Goal: Information Seeking & Learning: Learn about a topic

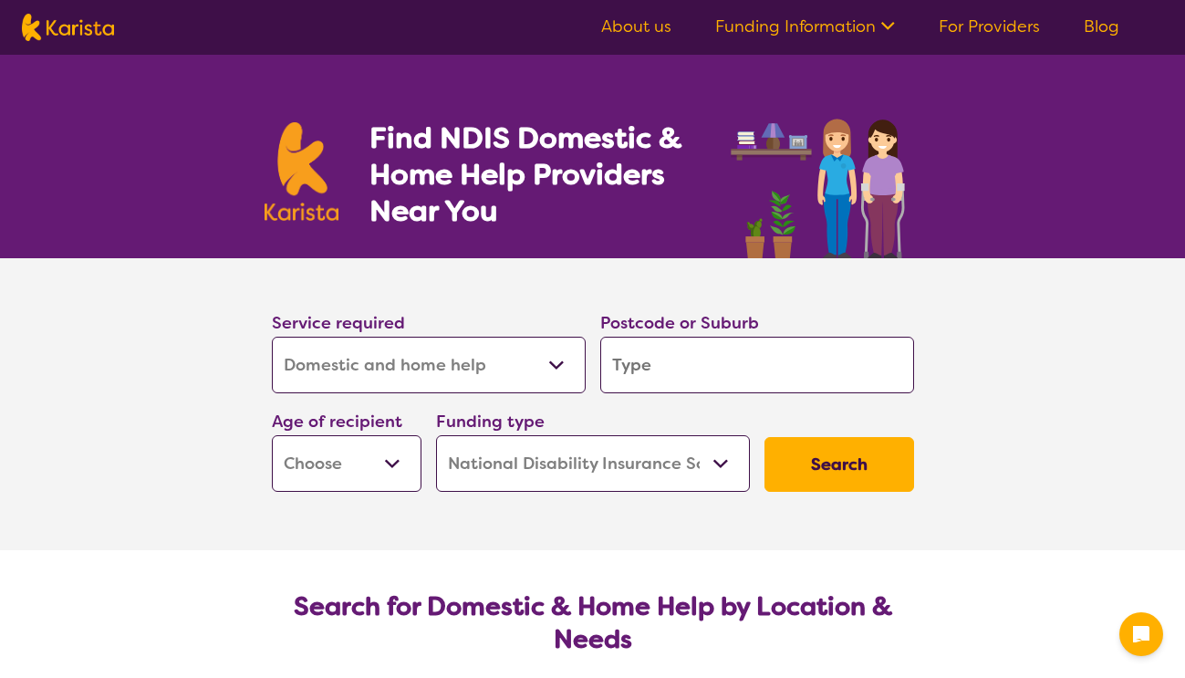
select select "Domestic and home help"
select select "NDIS"
select select "Domestic and home help"
select select "NDIS"
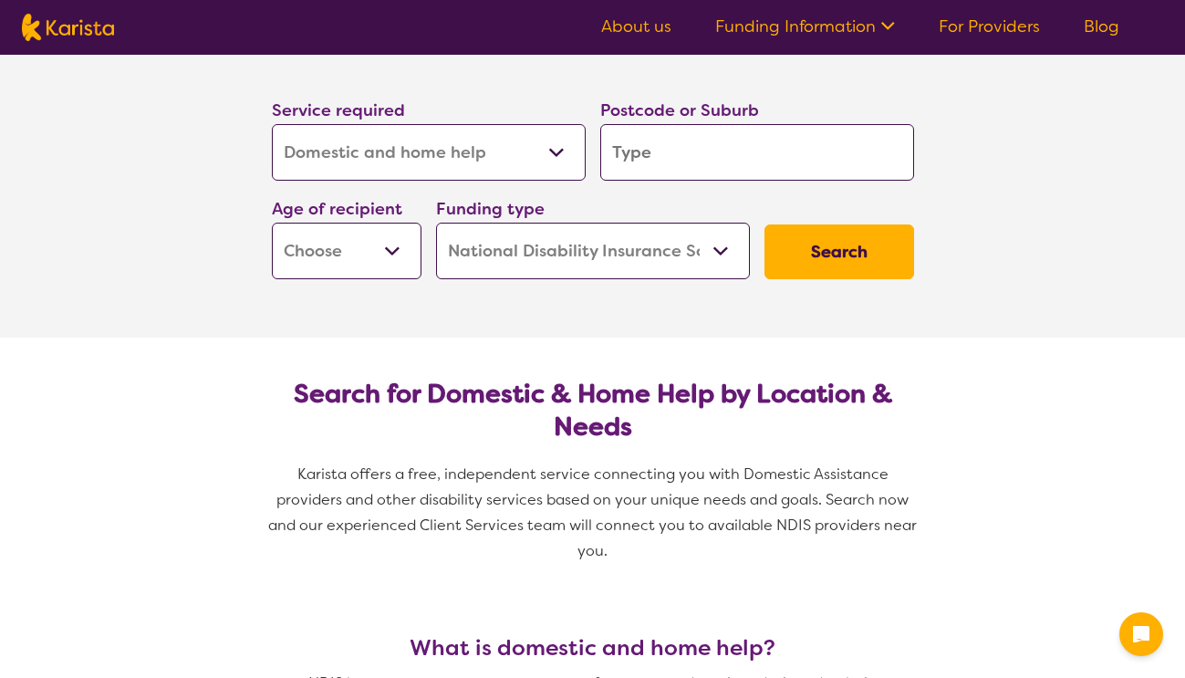
scroll to position [202, 0]
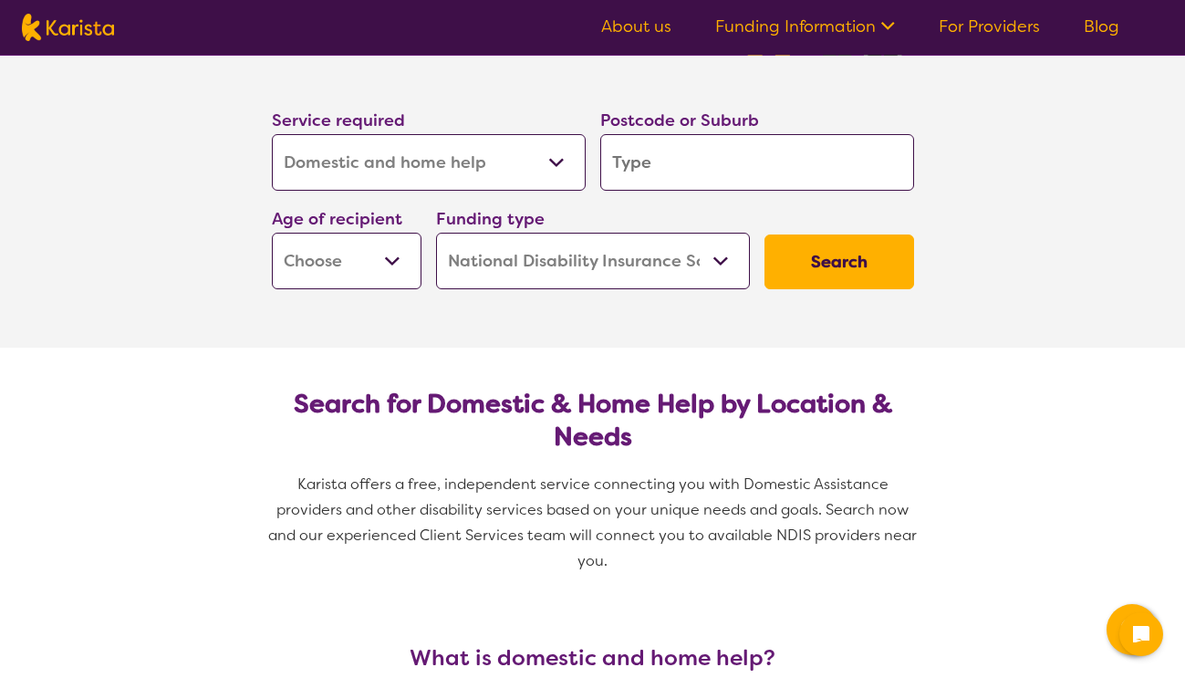
click at [387, 190] on select "Allied Health Assistant Assessment ([MEDICAL_DATA] or [MEDICAL_DATA]) Behaviour…" at bounding box center [429, 162] width 314 height 57
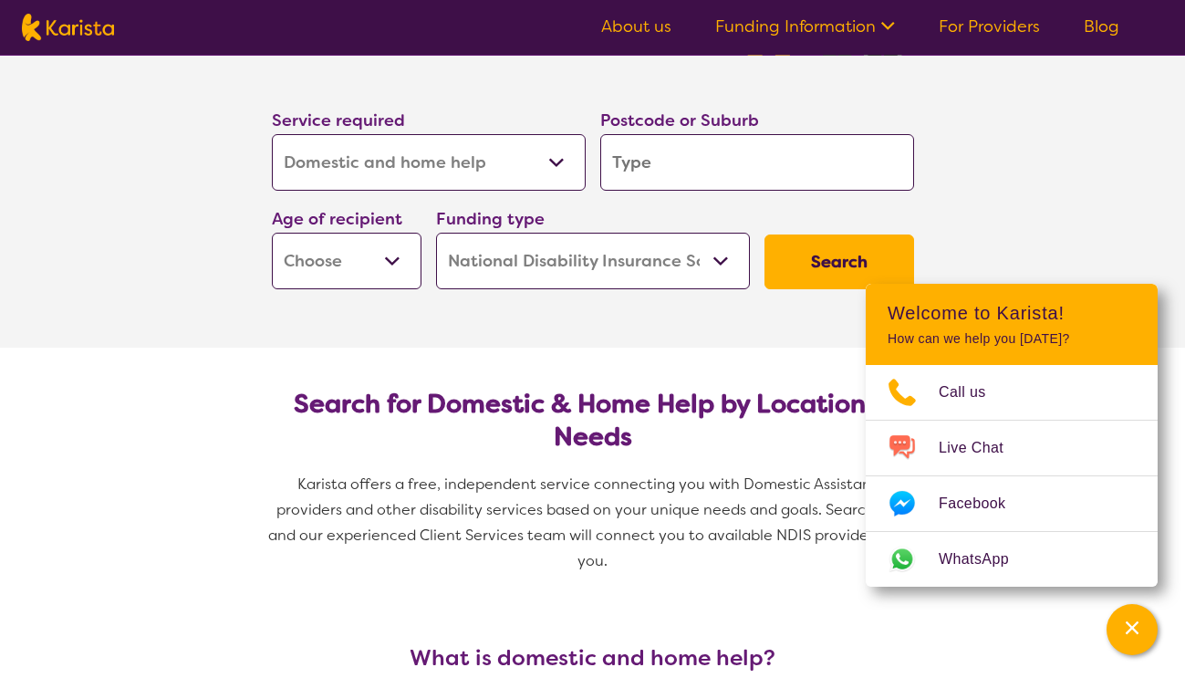
click at [272, 134] on select "Allied Health Assistant Assessment ([MEDICAL_DATA] or [MEDICAL_DATA]) Behaviour…" at bounding box center [429, 162] width 314 height 57
click at [666, 142] on input "search" at bounding box center [757, 162] width 314 height 57
type input "e"
type input "ea"
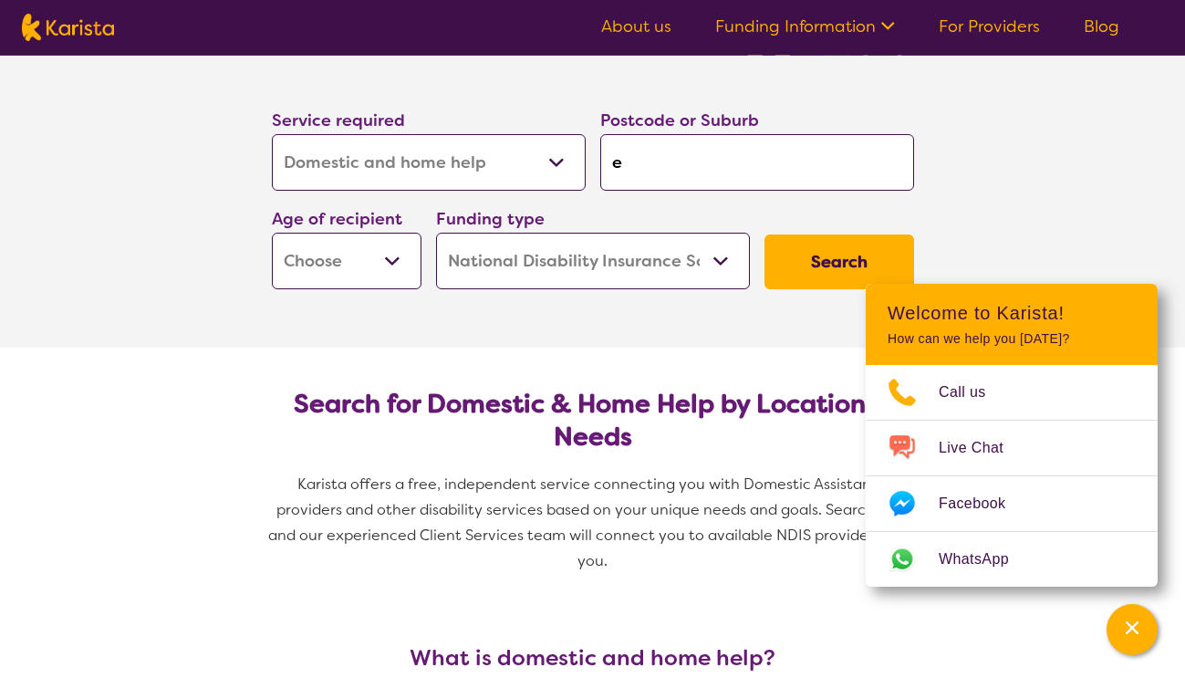
type input "ea"
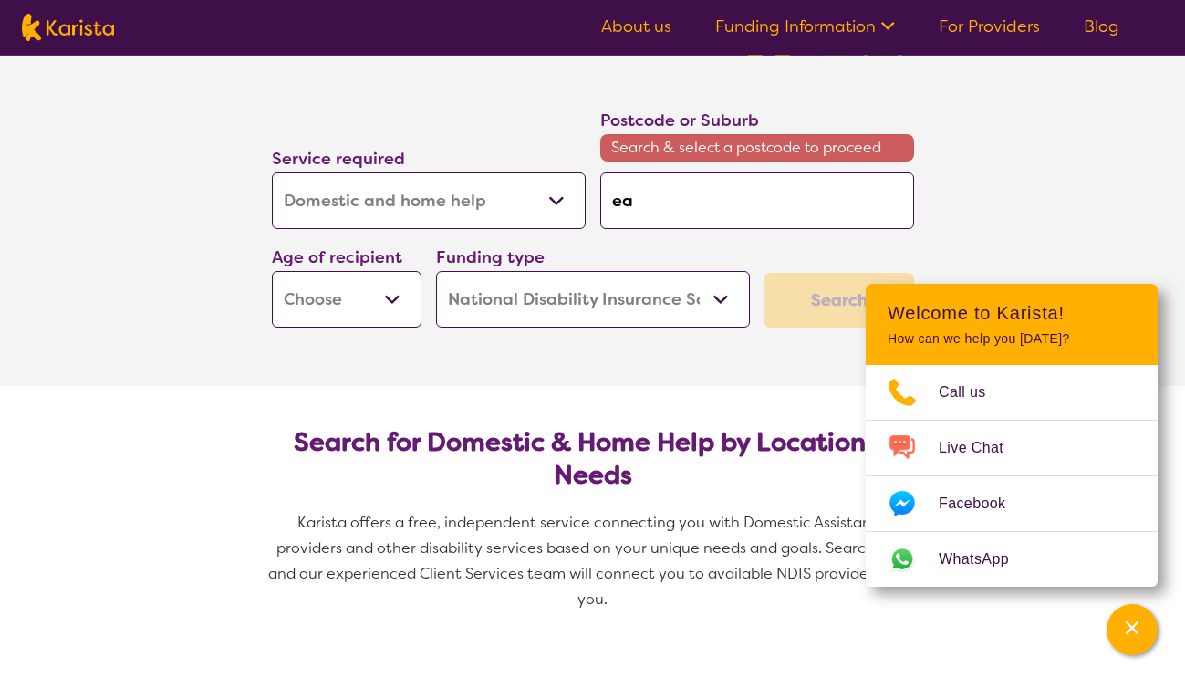
type input "eas"
type input "east"
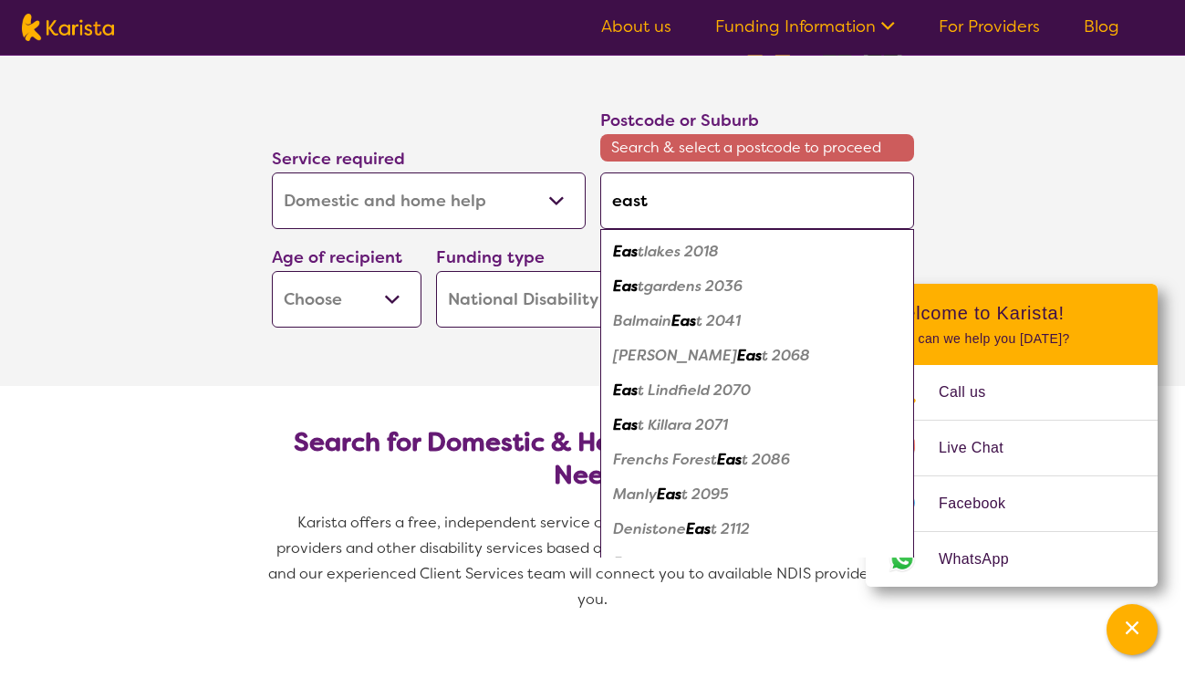
type input "eastw"
type input "eastwo"
type input "eastwoo"
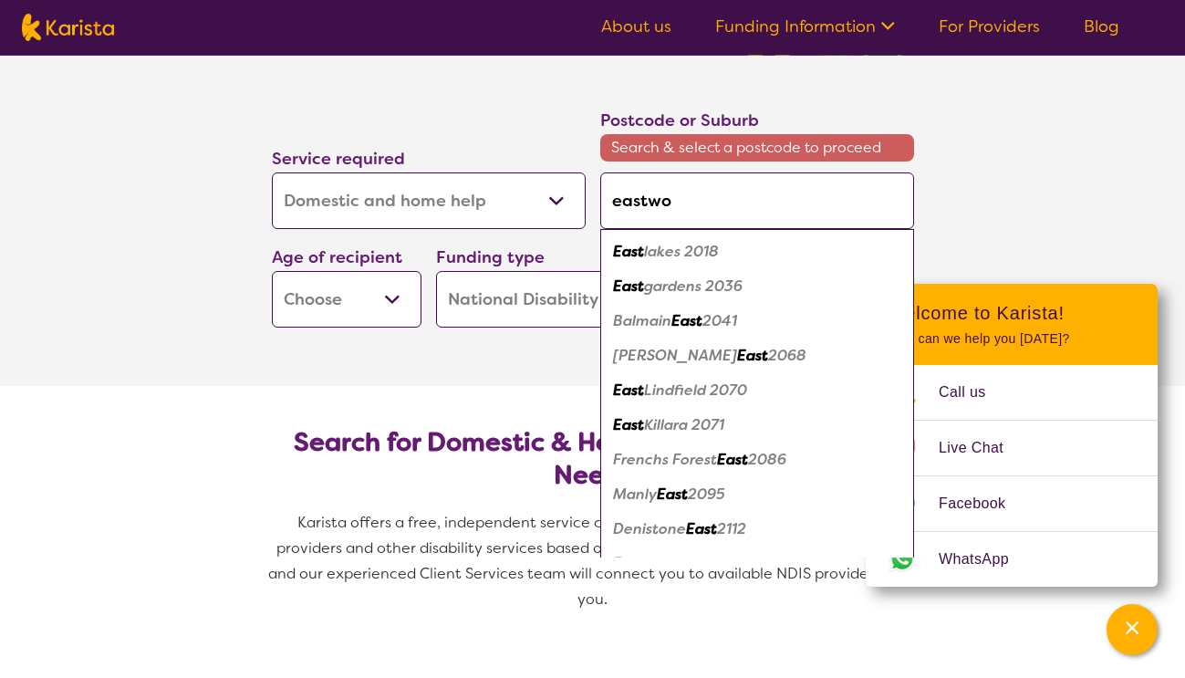
type input "eastwoo"
type input "[PERSON_NAME]"
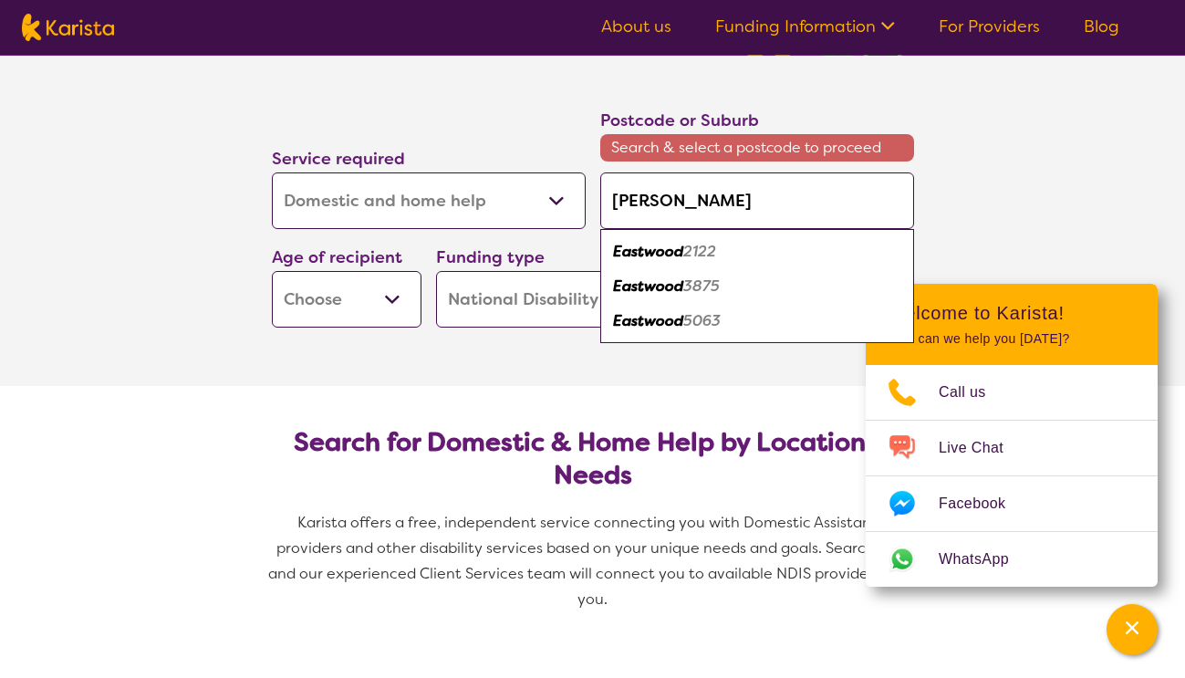
click at [671, 257] on em "Eastwood" at bounding box center [648, 251] width 70 height 19
type input "2122"
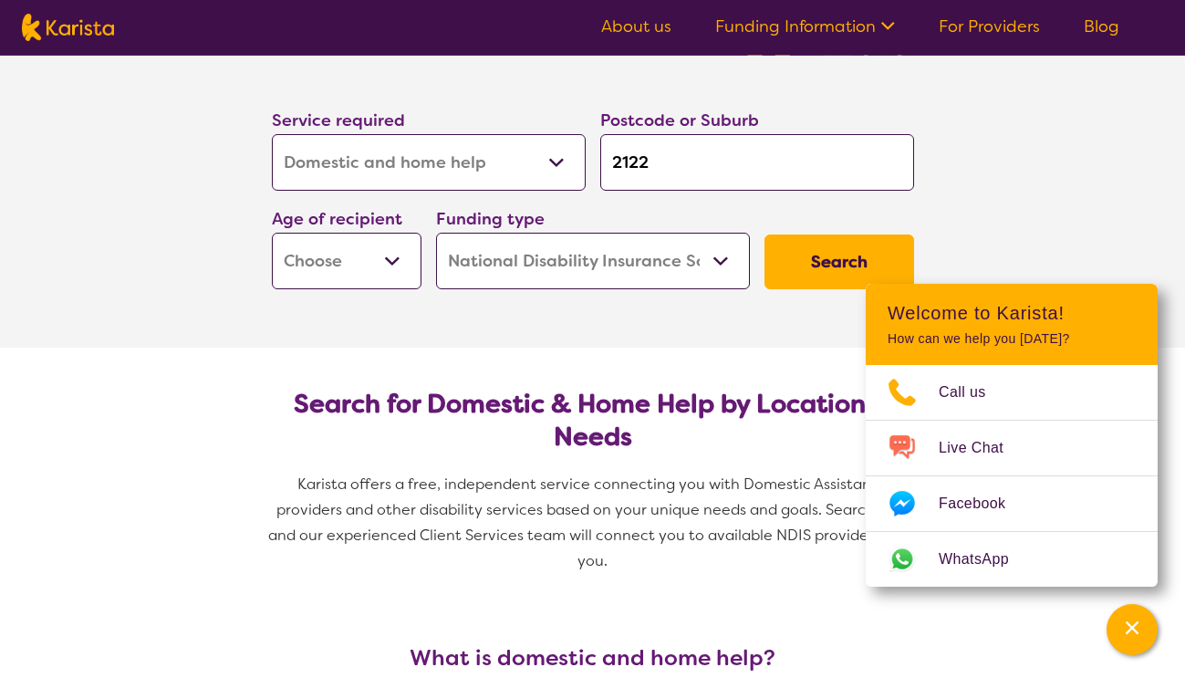
click at [849, 259] on button "Search" at bounding box center [839, 261] width 150 height 55
click at [312, 254] on select "Early Childhood - 0 to 9 Child - 10 to 11 Adolescent - 12 to 17 Adult - 18 to 6…" at bounding box center [347, 261] width 150 height 57
select select "AD"
click at [272, 233] on select "Early Childhood - 0 to 9 Child - 10 to 11 Adolescent - 12 to 17 Adult - 18 to 6…" at bounding box center [347, 261] width 150 height 57
select select "AD"
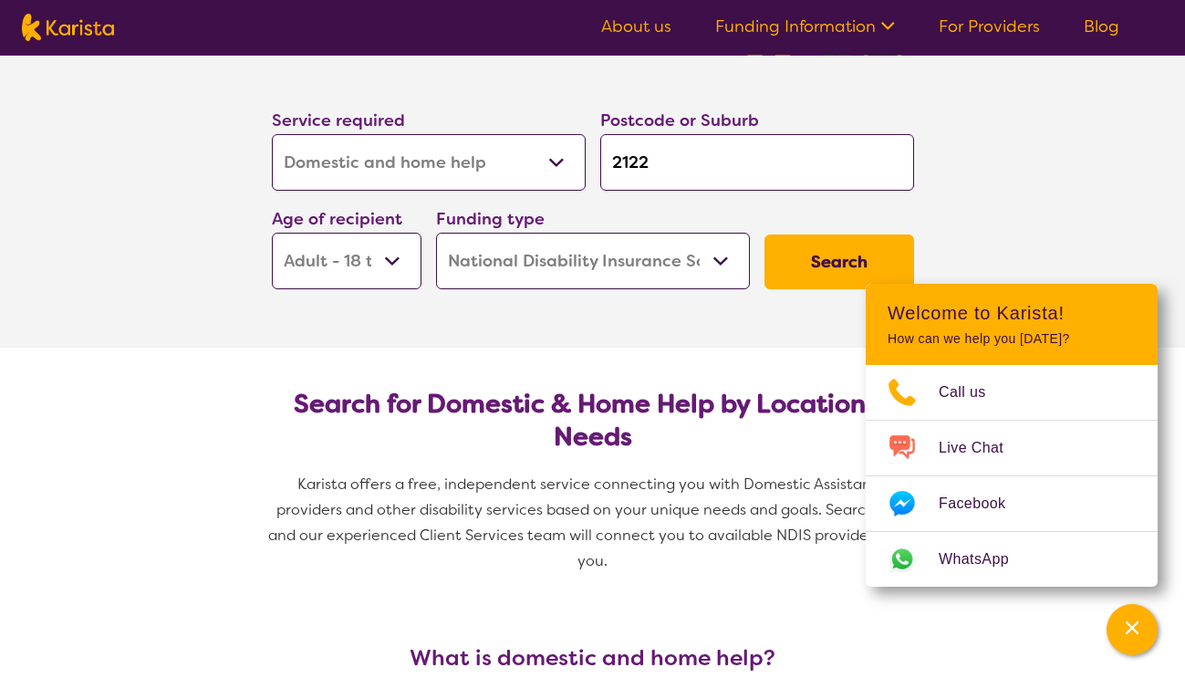
click at [819, 279] on button "Search" at bounding box center [839, 261] width 150 height 55
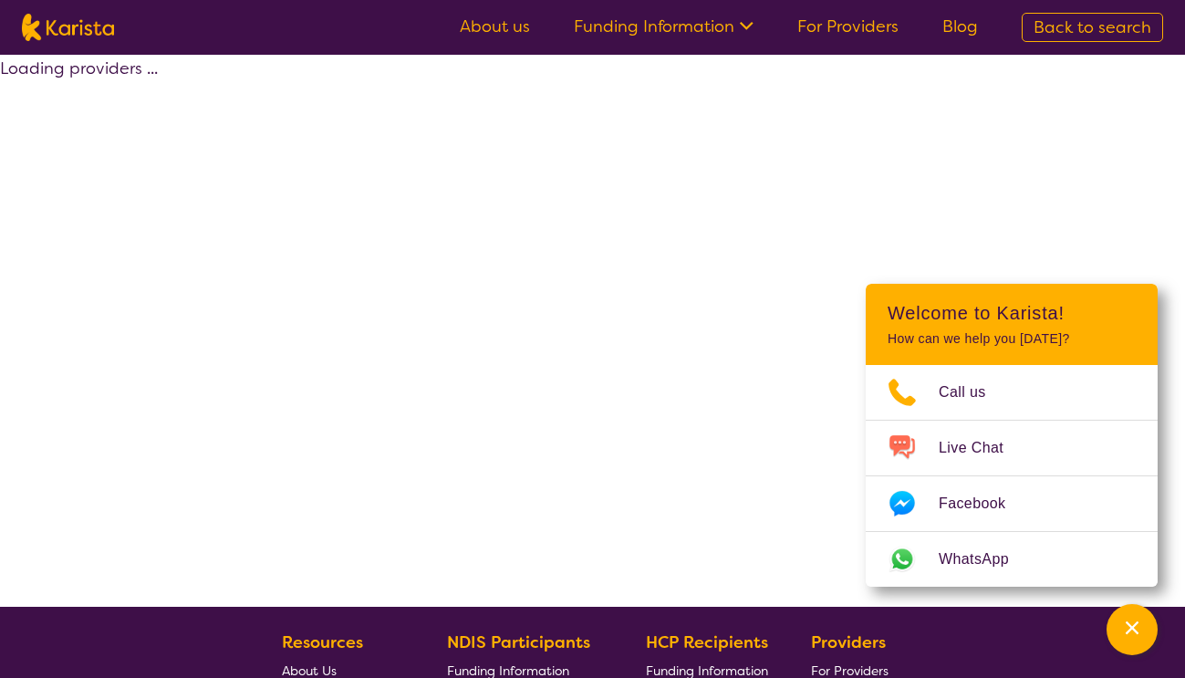
select select "by_score"
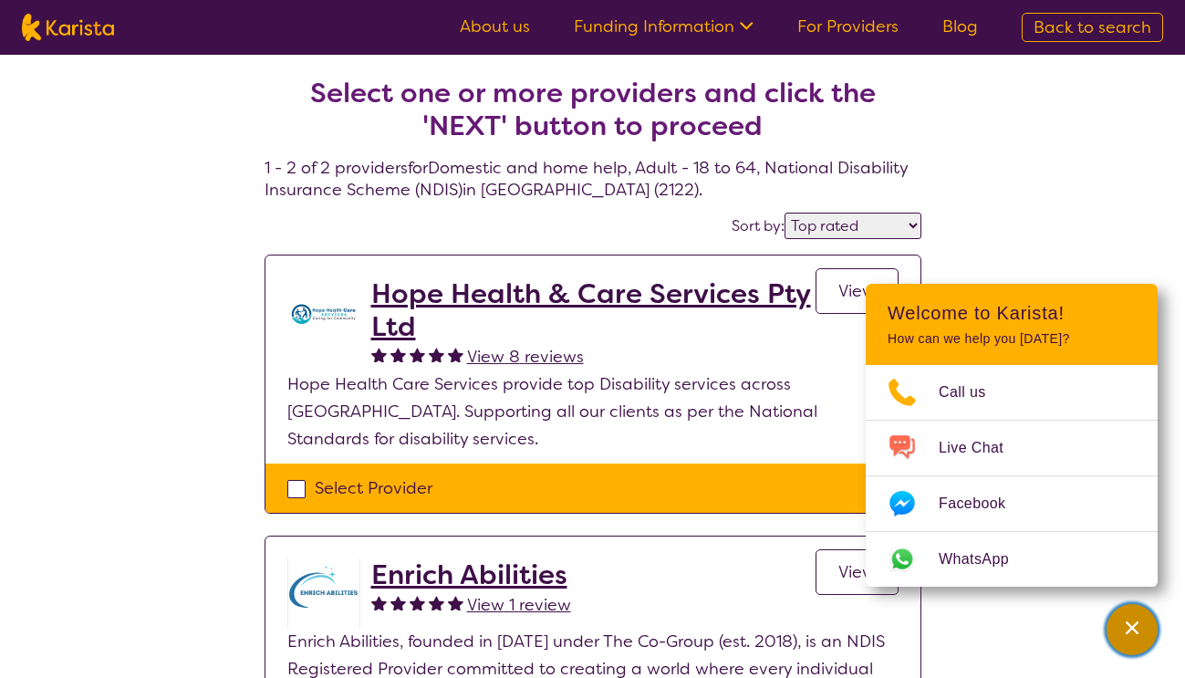
click at [1133, 638] on div "Channel Menu" at bounding box center [1132, 629] width 36 height 40
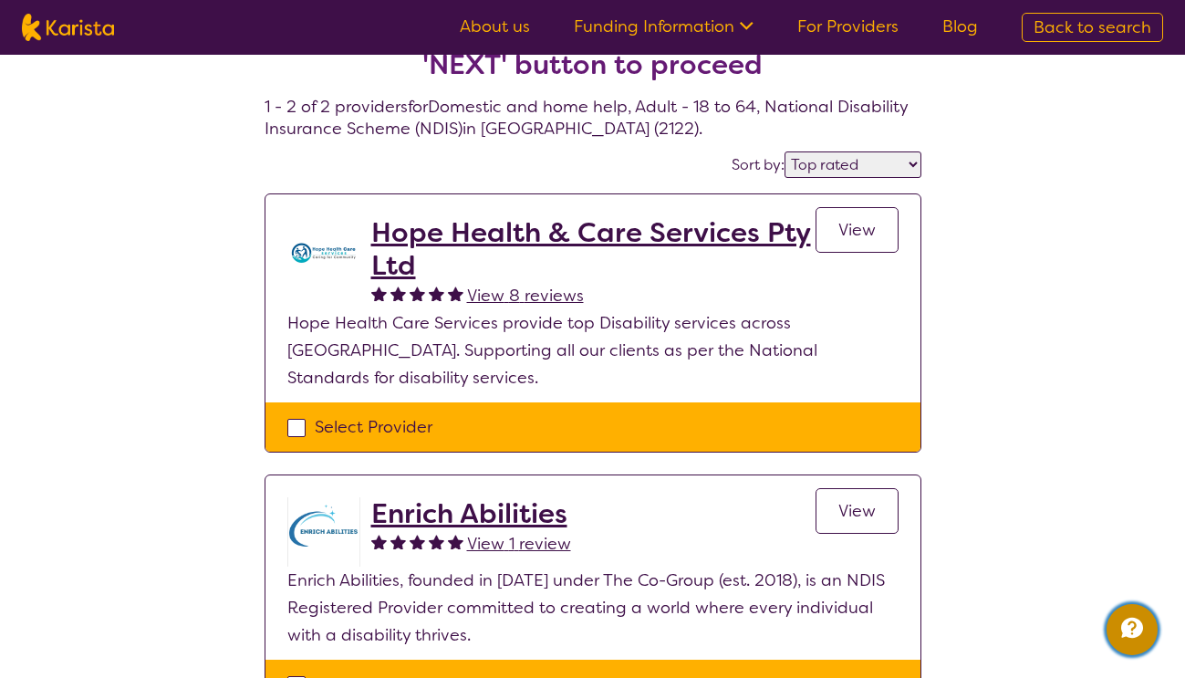
scroll to position [31, 0]
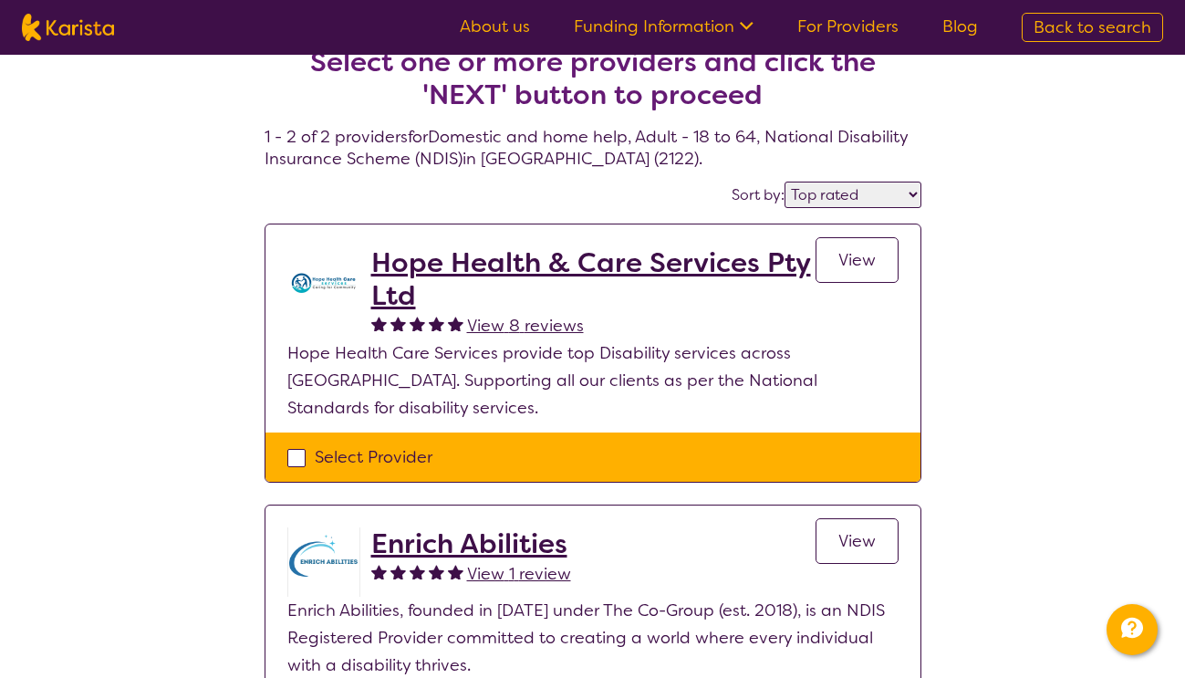
select select "Domestic and home help"
select select "AD"
select select "NDIS"
select select "Domestic and home help"
select select "AD"
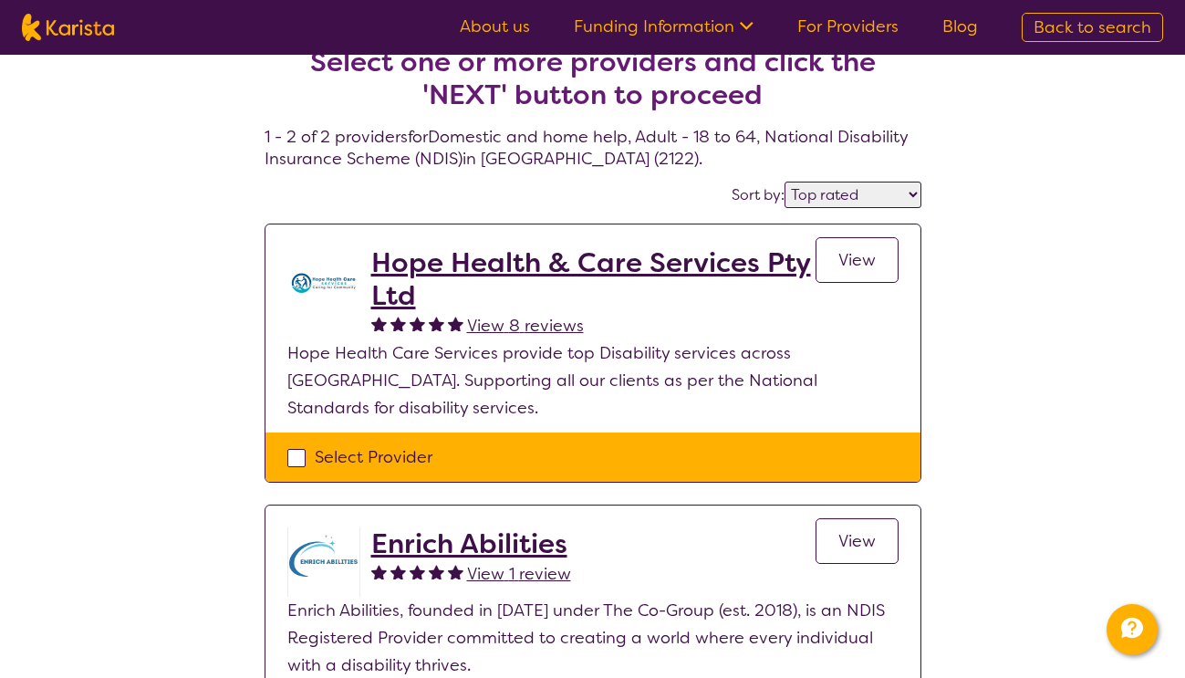
select select "NDIS"
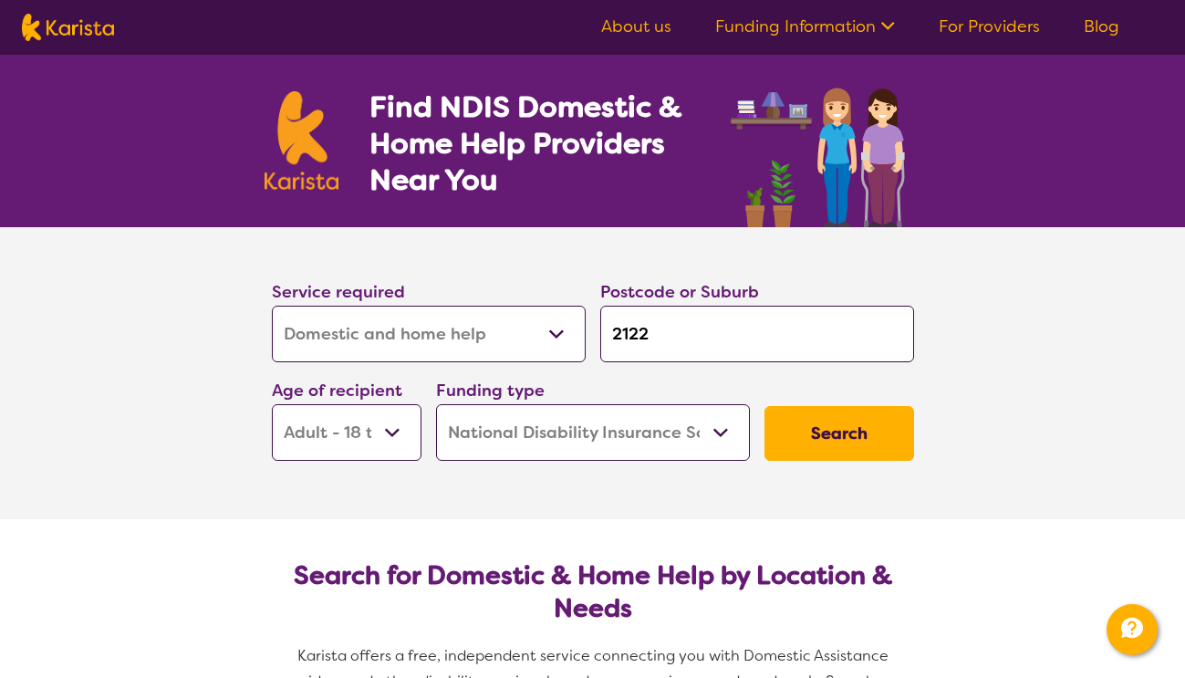
scroll to position [202, 0]
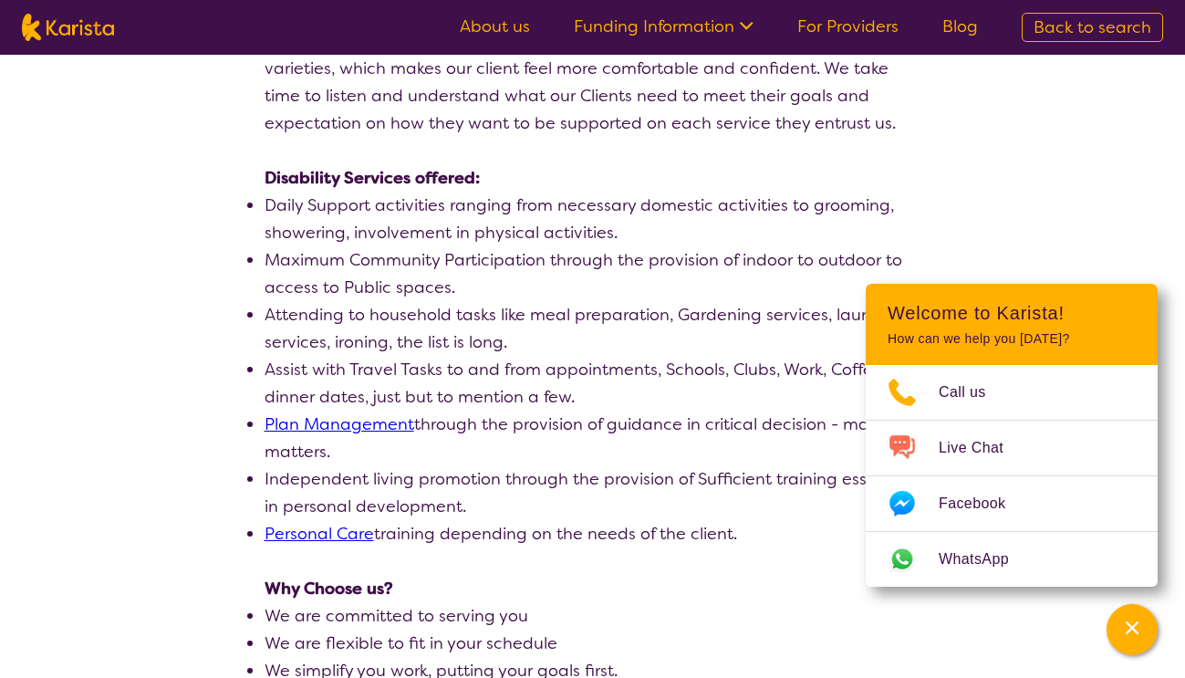
scroll to position [524, 0]
